Goal: Complete application form: Complete application form

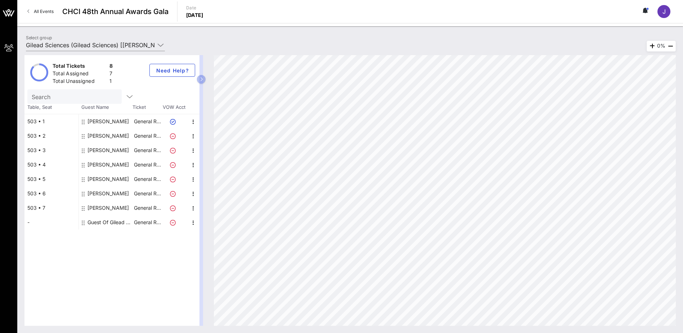
click at [120, 222] on div "Guest Of Gilead Sciences" at bounding box center [109, 222] width 45 height 14
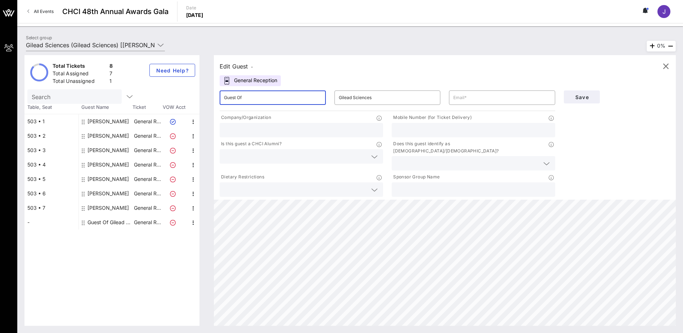
click at [254, 98] on input "Guest Of" at bounding box center [273, 98] width 98 height 12
drag, startPoint x: 244, startPoint y: 96, endPoint x: 200, endPoint y: 92, distance: 44.1
click at [200, 103] on div "Total Tickets 8 Total Assigned 7 Total Unassigned 1 Need Help? Search Table, Se…" at bounding box center [349, 190] width 651 height 270
type input "r"
type input "[PERSON_NAME]"
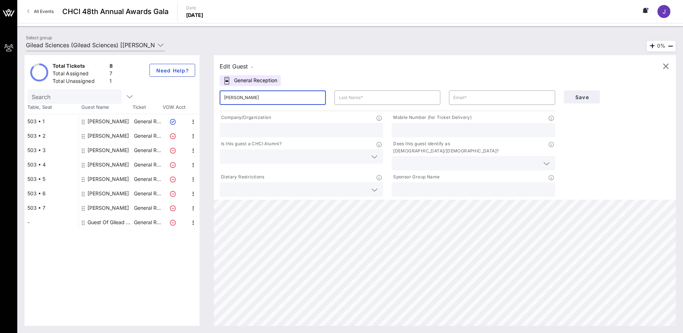
drag, startPoint x: 248, startPoint y: 100, endPoint x: 221, endPoint y: 83, distance: 31.4
click at [217, 99] on div "​ [PERSON_NAME]" at bounding box center [272, 97] width 115 height 23
type input "r"
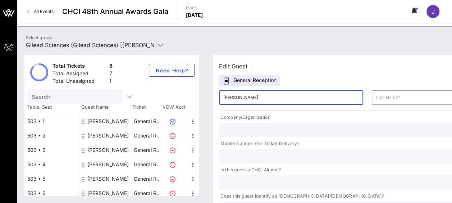
type input "[PERSON_NAME]"
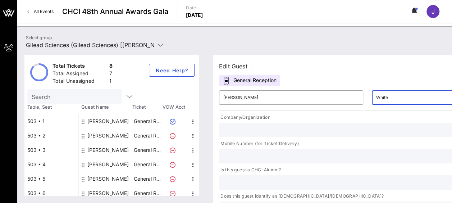
type input "White"
click at [246, 131] on input "text" at bounding box center [444, 129] width 442 height 9
click at [241, 134] on input "text" at bounding box center [444, 129] width 442 height 9
type input "Gilead Sciences"
click at [409, 151] on input "text" at bounding box center [444, 155] width 442 height 9
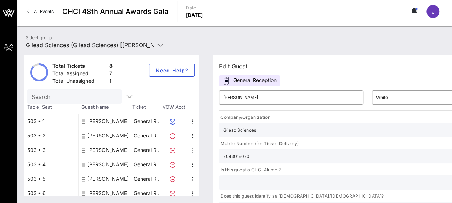
type input "7043019070"
click at [319, 178] on input "text" at bounding box center [438, 182] width 430 height 9
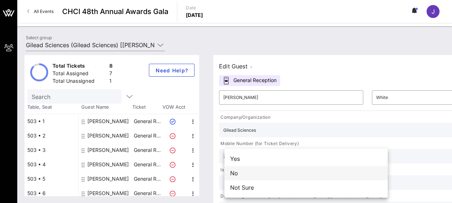
click at [297, 174] on div "No" at bounding box center [306, 173] width 163 height 14
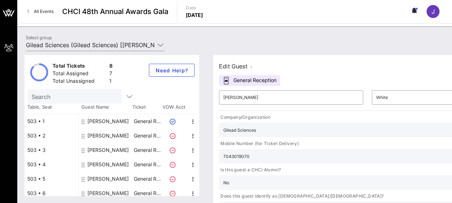
type input "None"
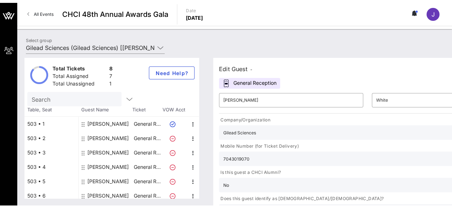
scroll to position [0, 104]
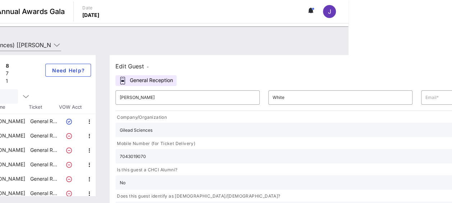
type input "Gilead Sciences"
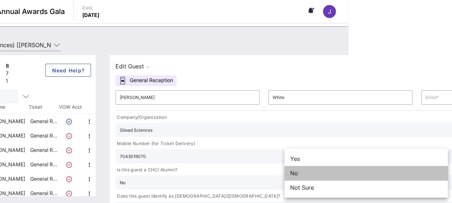
click at [313, 174] on div "No" at bounding box center [366, 173] width 163 height 14
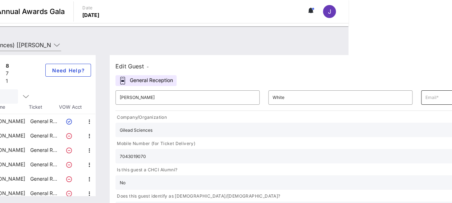
paste input "[PERSON_NAME][EMAIL_ADDRESS][DOMAIN_NAME]"
type input "[PERSON_NAME][EMAIL_ADDRESS][DOMAIN_NAME]"
click at [424, 184] on div "Edit Guest - General Reception ​ [PERSON_NAME] ​ White ​ [PERSON_NAME][EMAIL_AD…" at bounding box center [337, 125] width 469 height 141
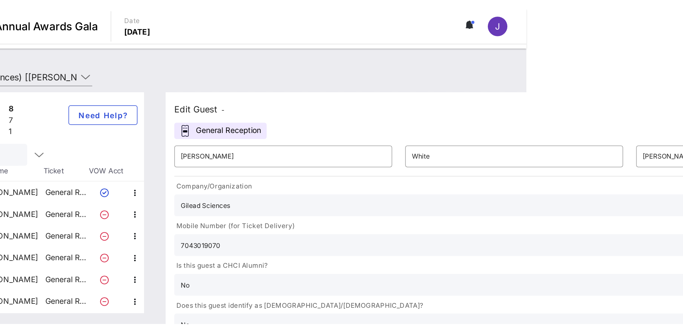
scroll to position [0, 0]
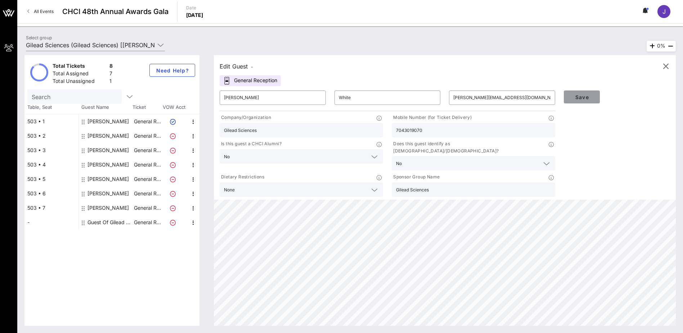
click at [582, 94] on span "Save" at bounding box center [581, 97] width 24 height 6
